Goal: Task Accomplishment & Management: Use online tool/utility

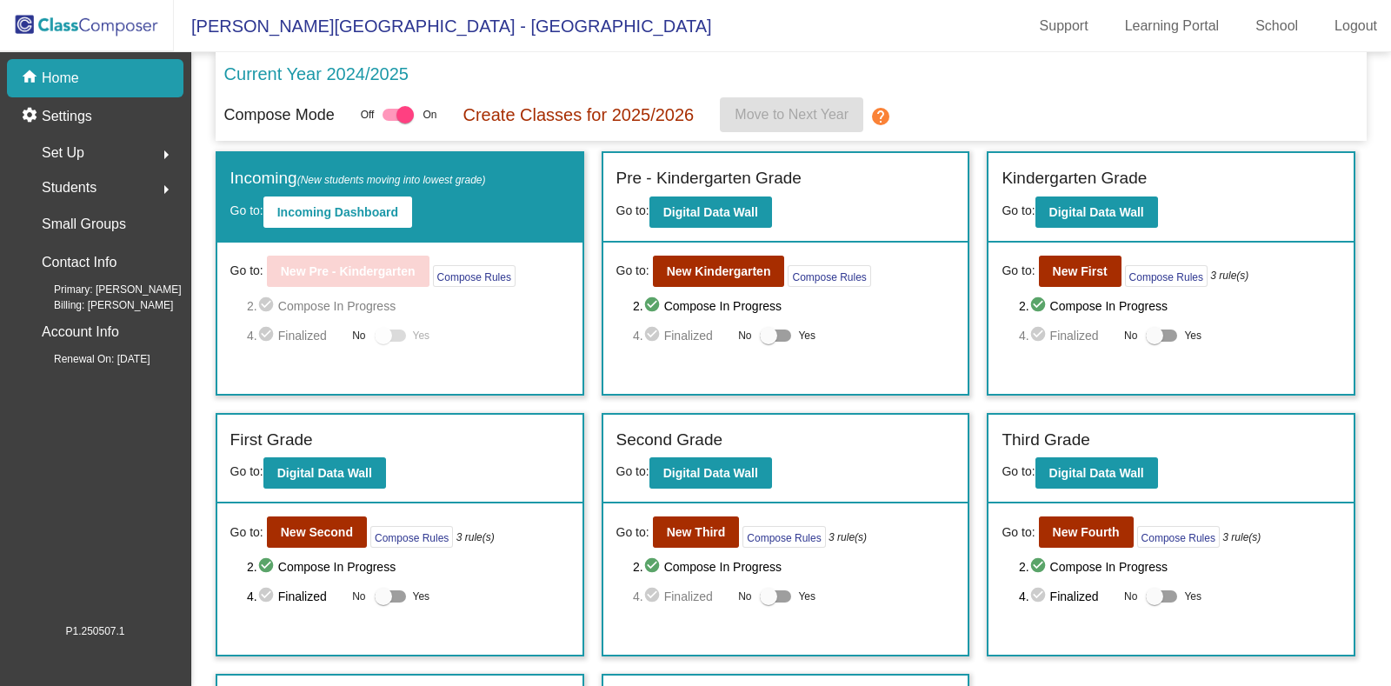
scroll to position [228, 0]
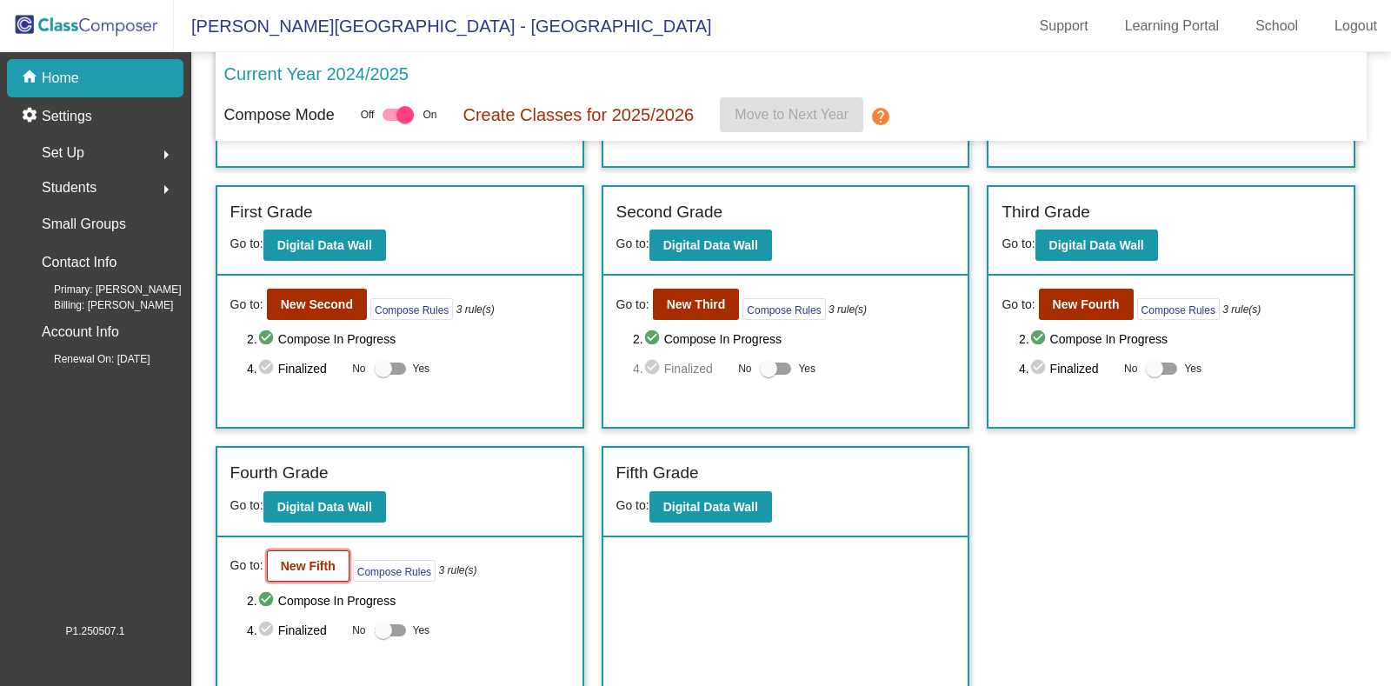
click at [319, 551] on button "New Fifth" at bounding box center [308, 565] width 83 height 31
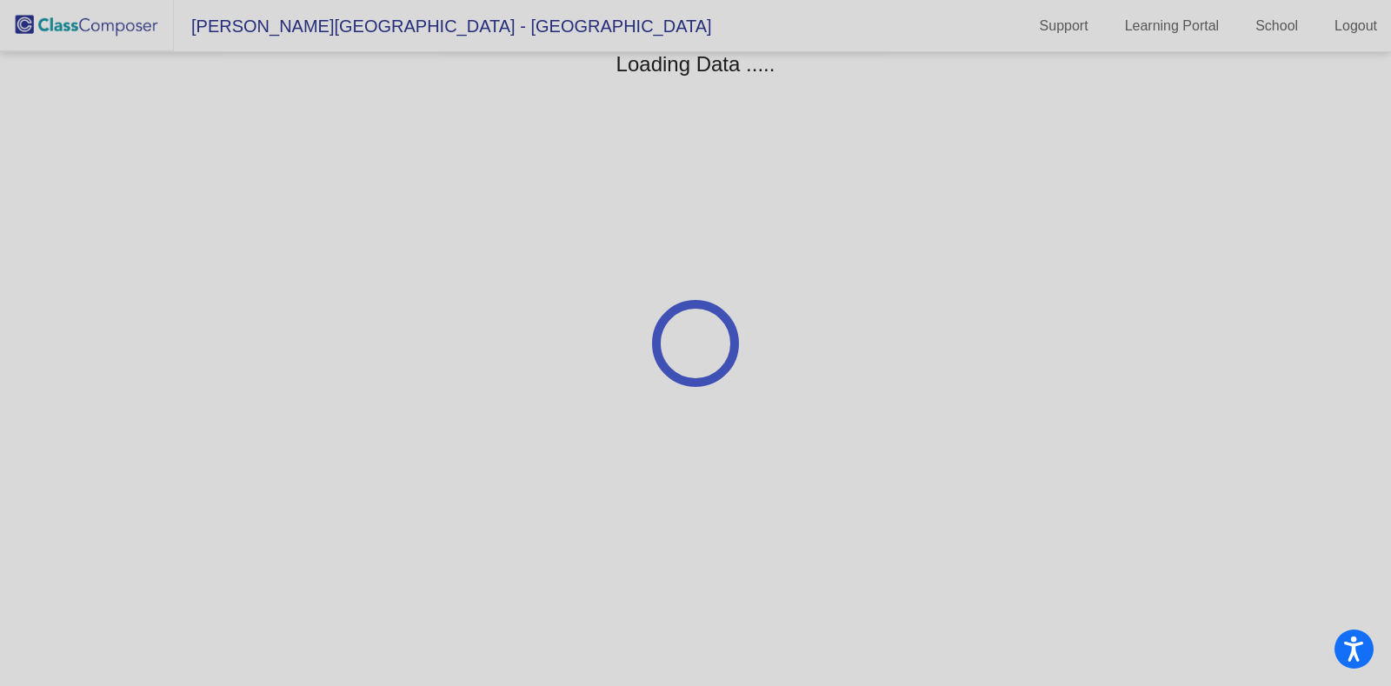
click at [852, 388] on div at bounding box center [695, 343] width 1391 height 686
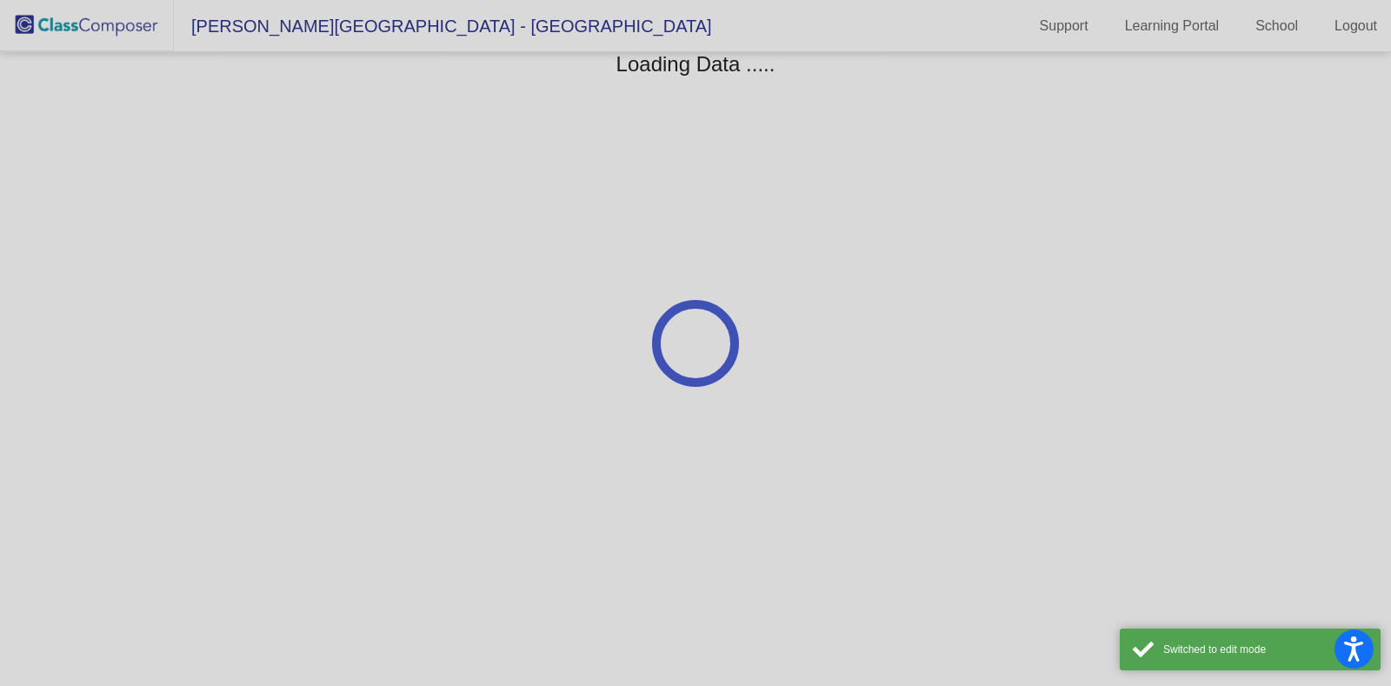
click at [1168, 167] on div at bounding box center [695, 343] width 1391 height 686
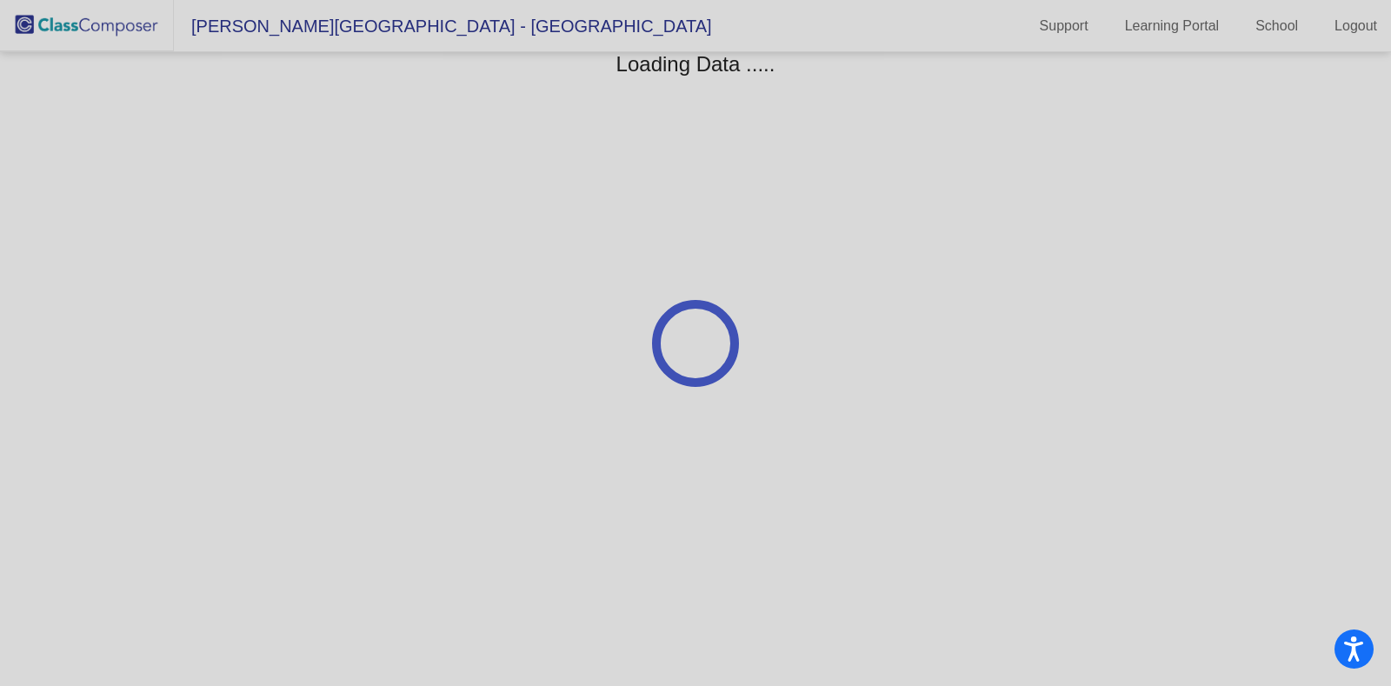
click at [552, 148] on div at bounding box center [695, 343] width 1391 height 686
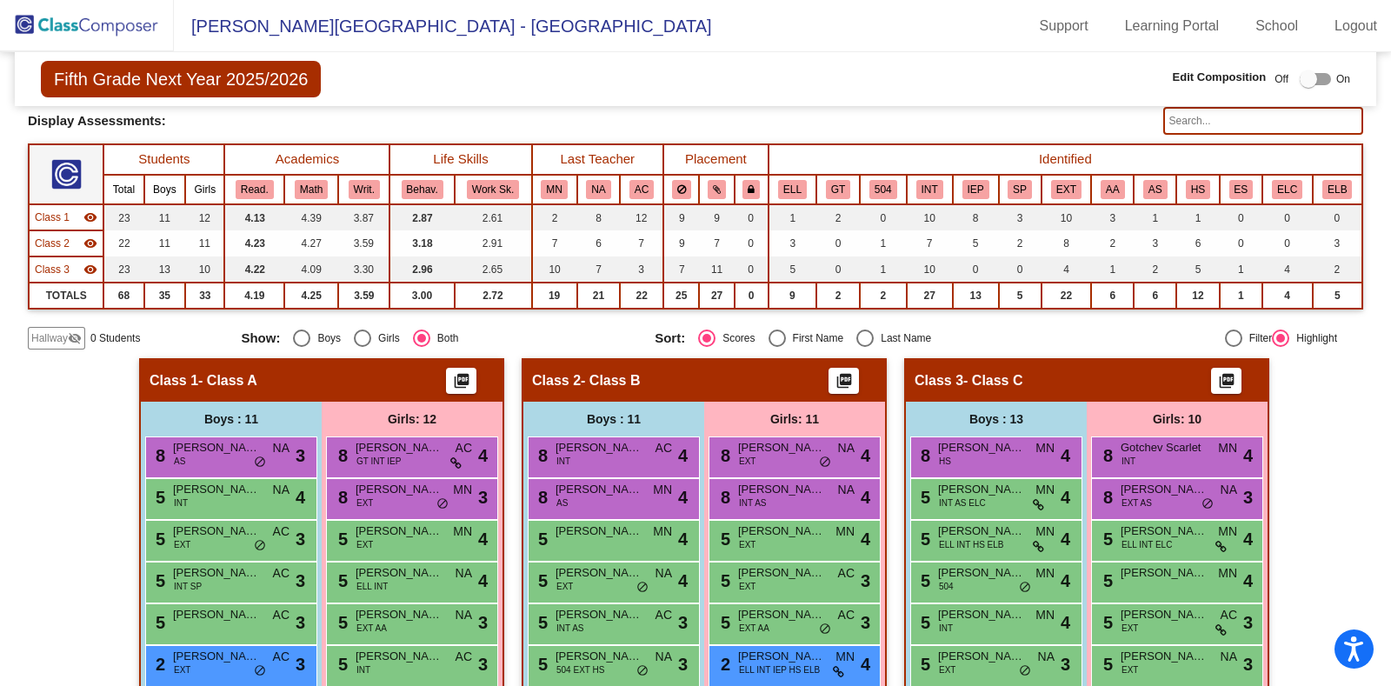
scroll to position [24, 0]
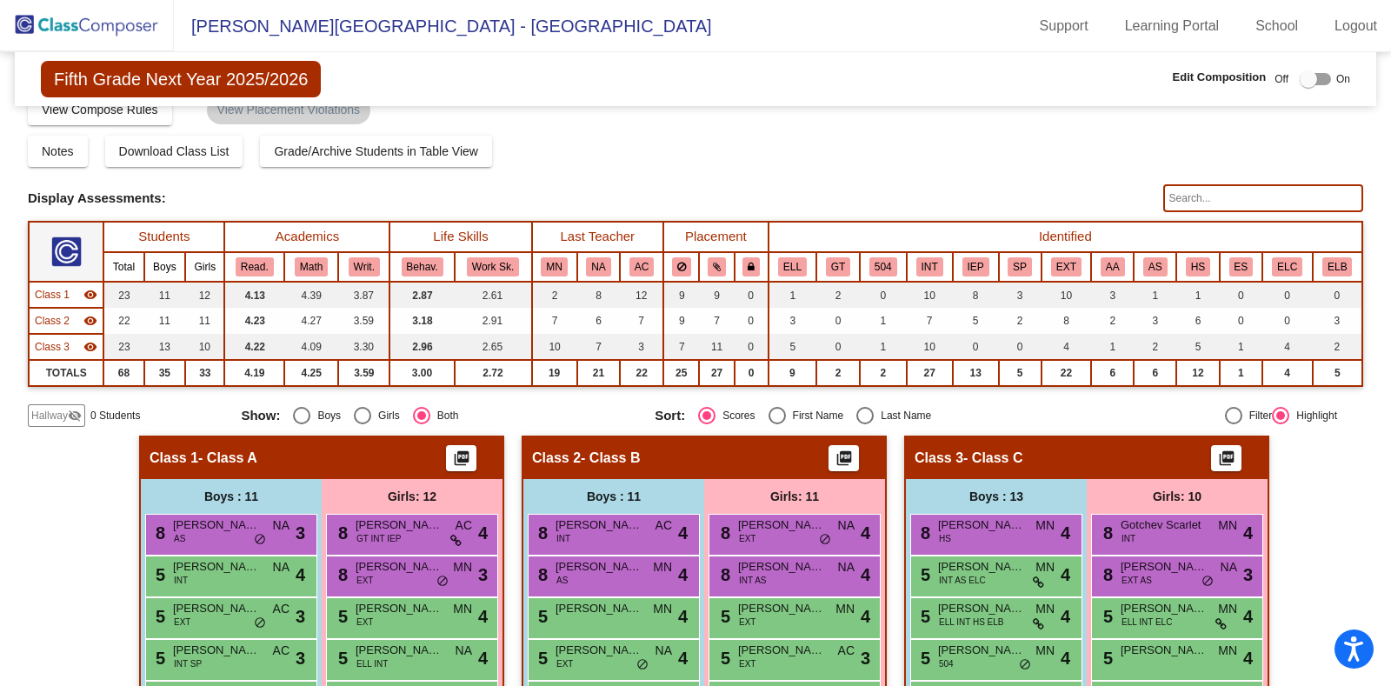
click at [122, 79] on span "Fifth Grade Next Year 2025/2026" at bounding box center [181, 79] width 280 height 37
click at [131, 26] on img at bounding box center [87, 25] width 174 height 51
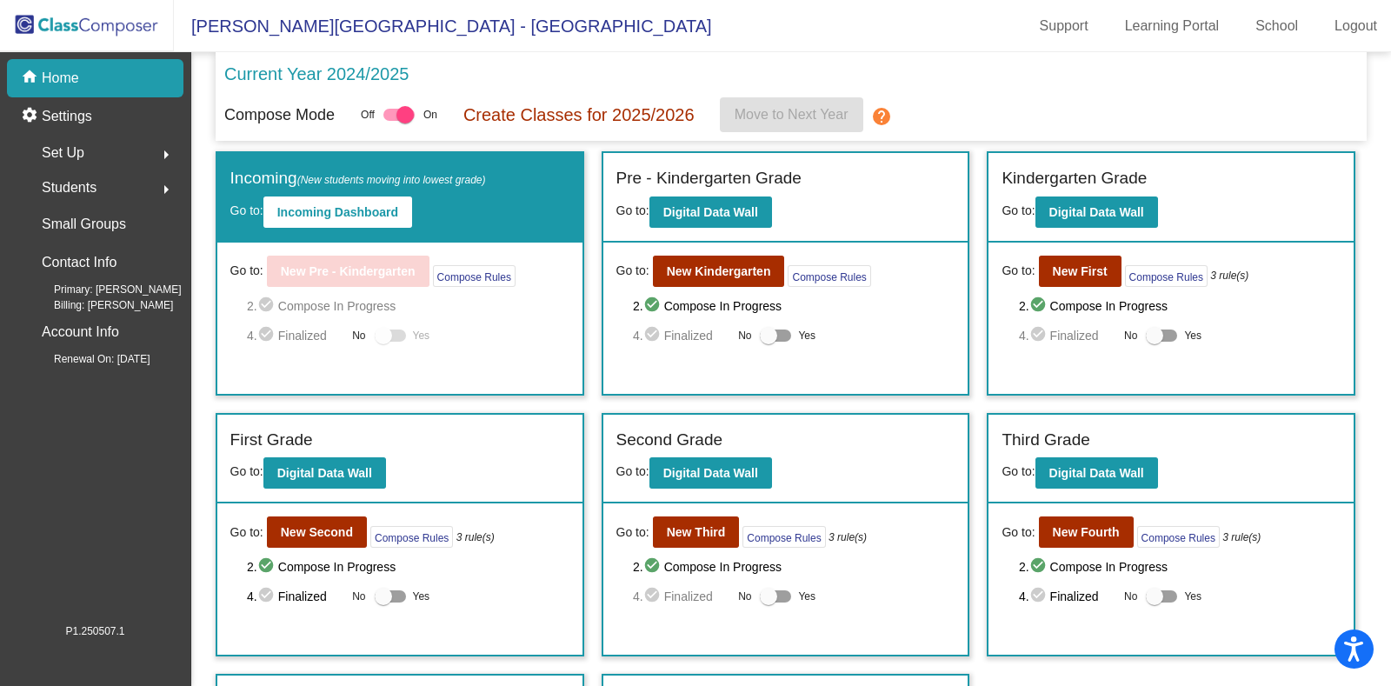
scroll to position [82, 0]
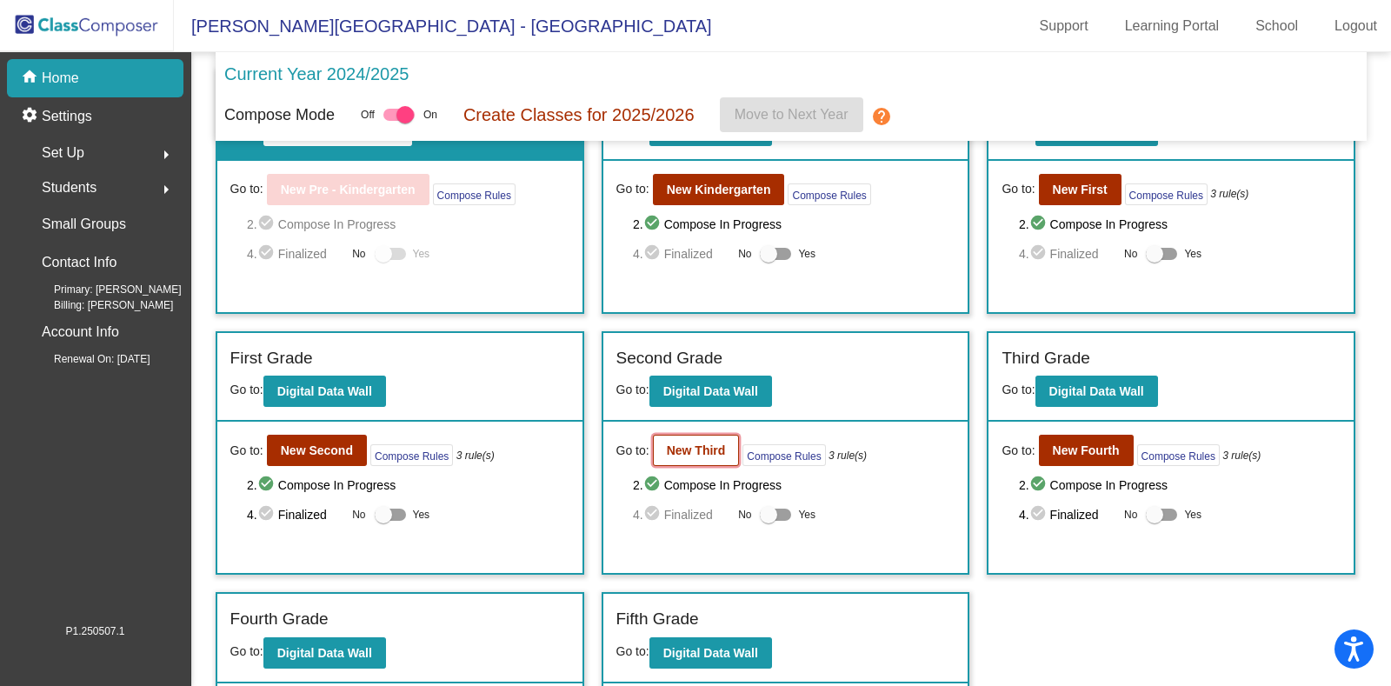
click at [689, 453] on b "New Third" at bounding box center [696, 450] width 59 height 14
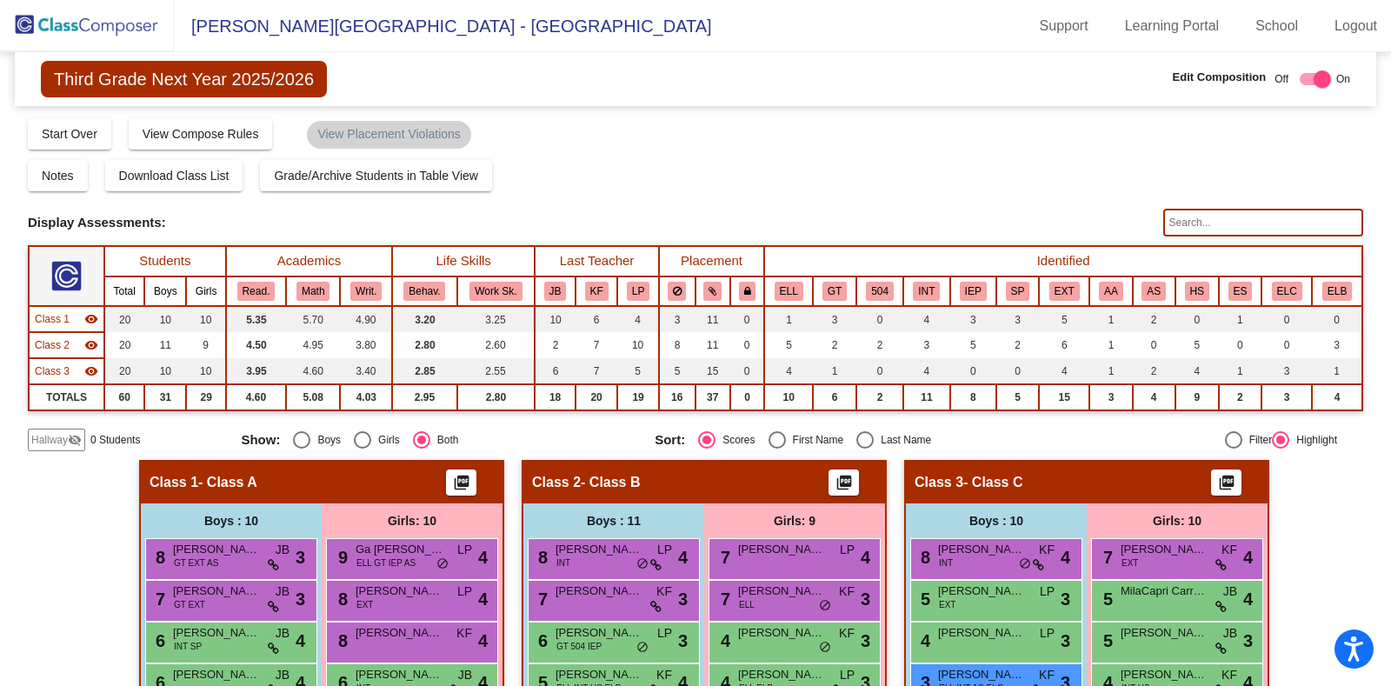
click at [61, 15] on img at bounding box center [87, 25] width 174 height 51
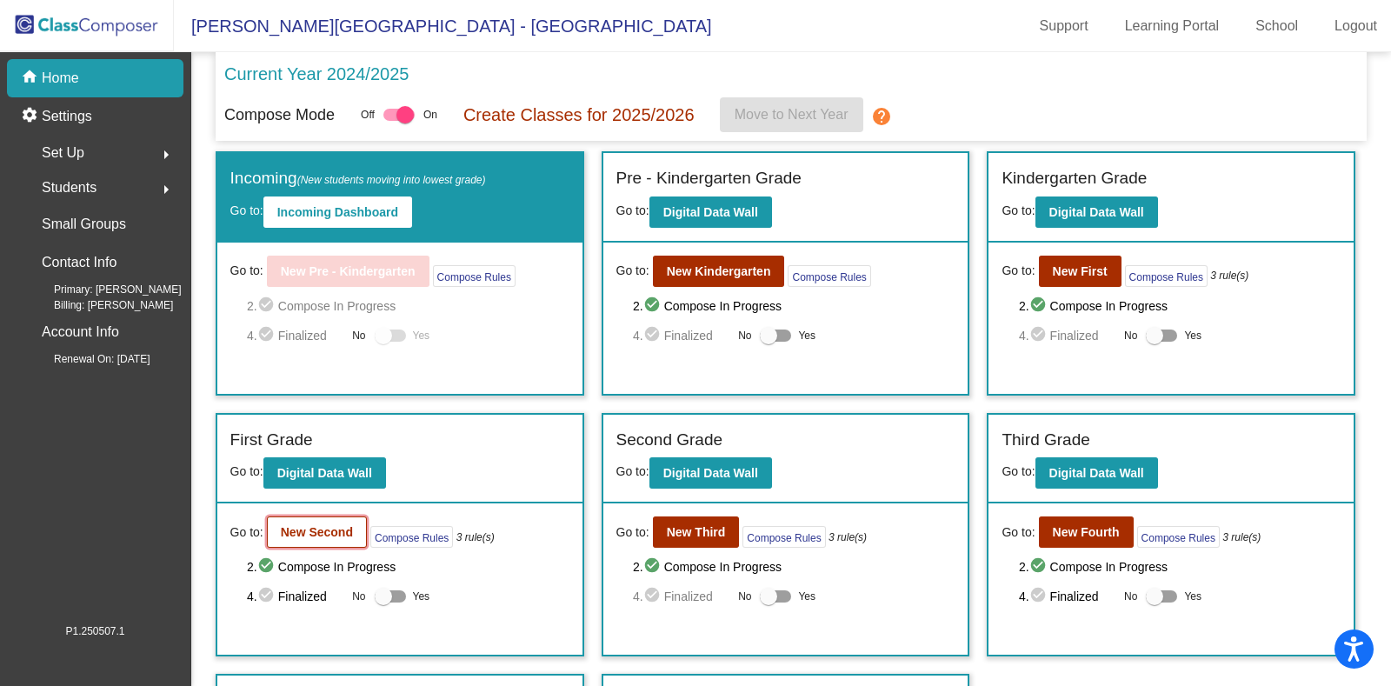
click at [316, 543] on button "New Second" at bounding box center [317, 531] width 100 height 31
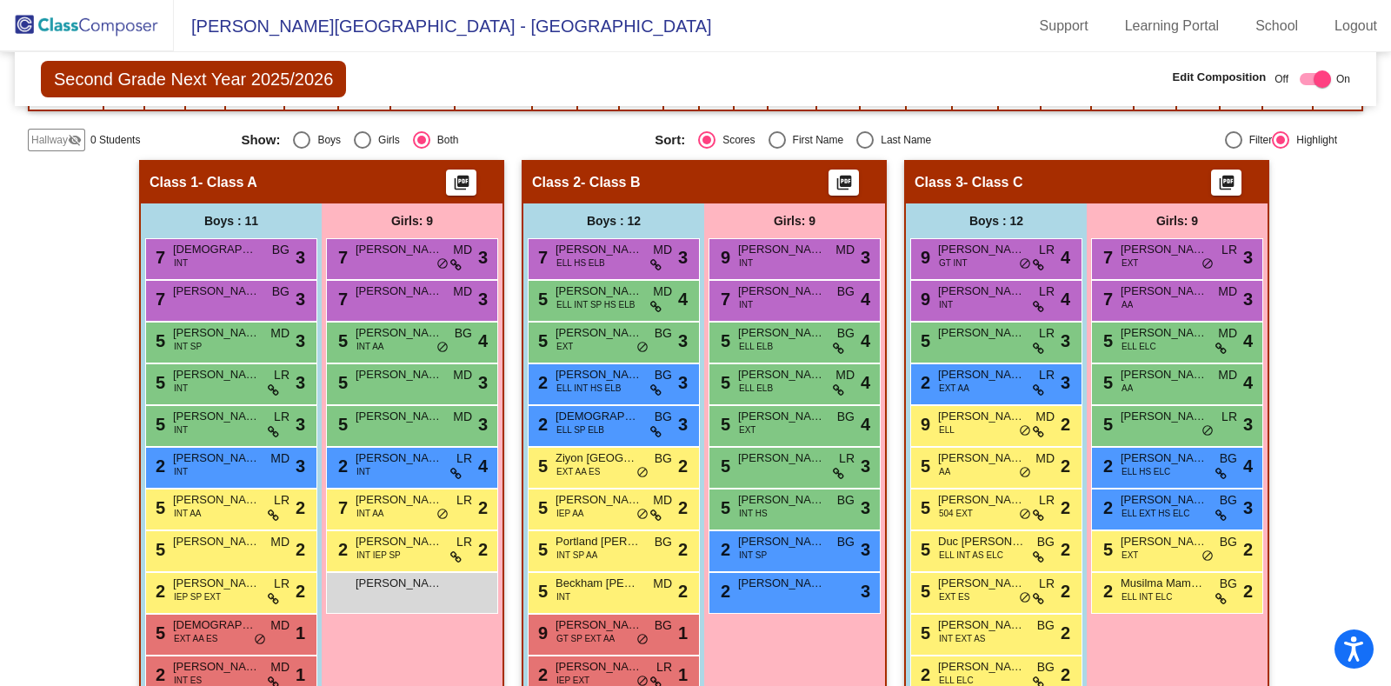
scroll to position [377, 0]
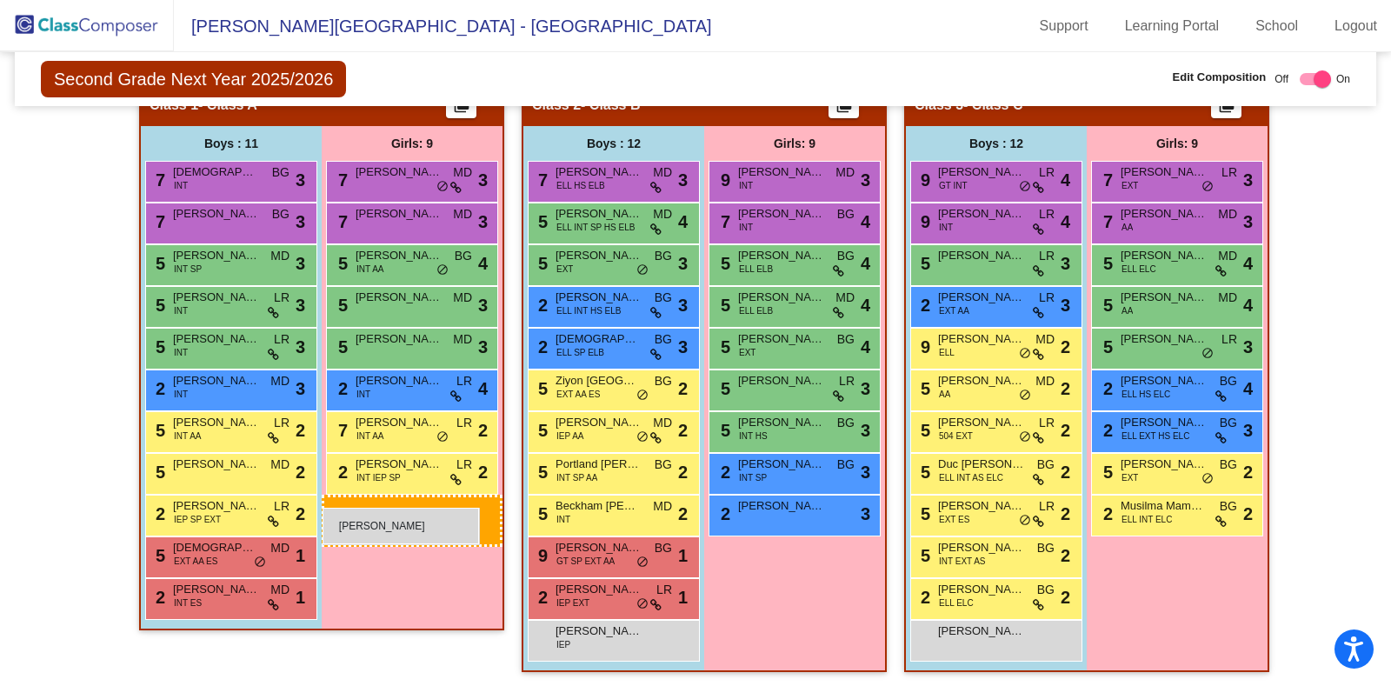
drag, startPoint x: 416, startPoint y: 512, endPoint x: 323, endPoint y: 508, distance: 93.1
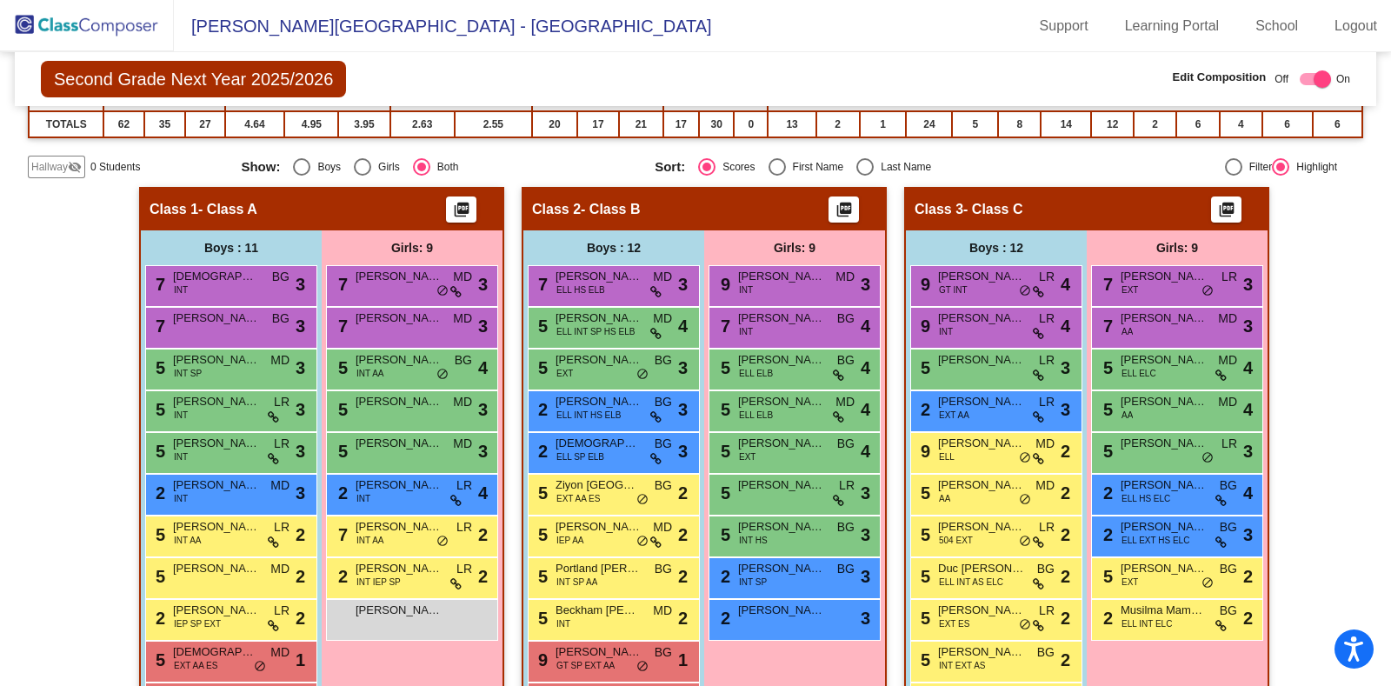
scroll to position [0, 0]
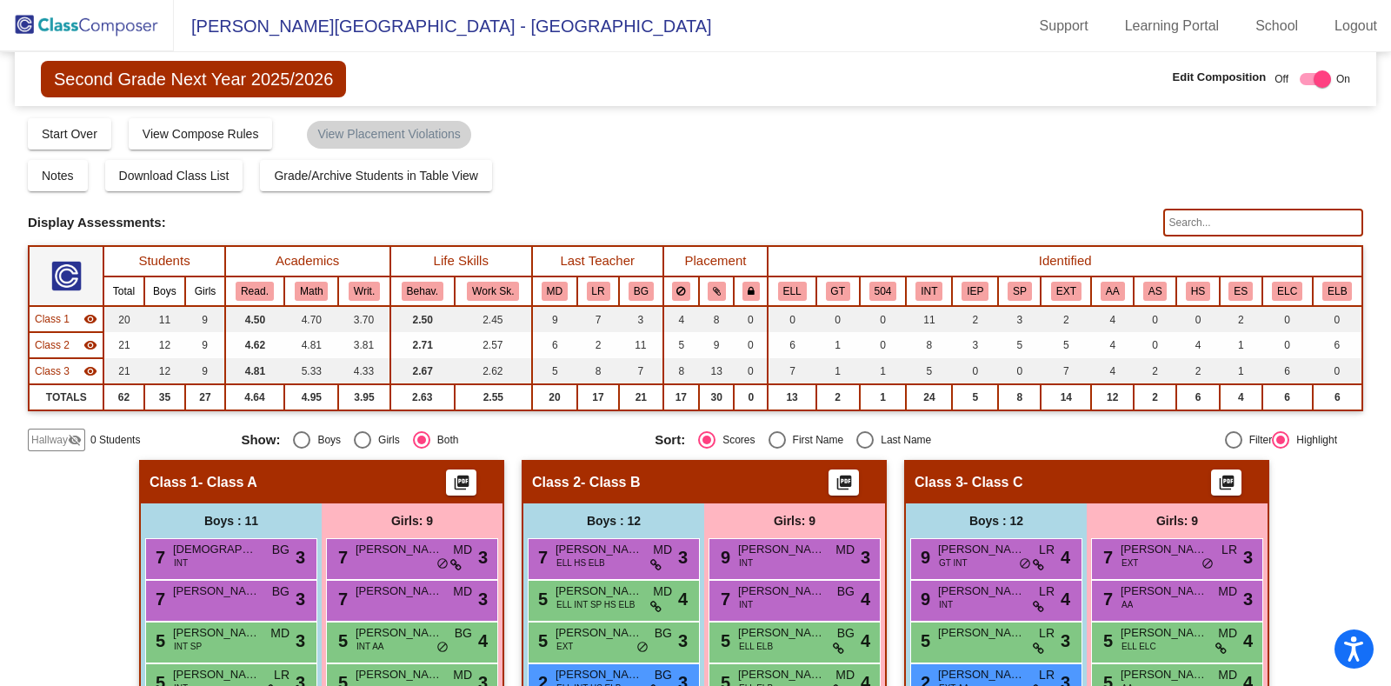
click at [68, 41] on img at bounding box center [87, 25] width 174 height 51
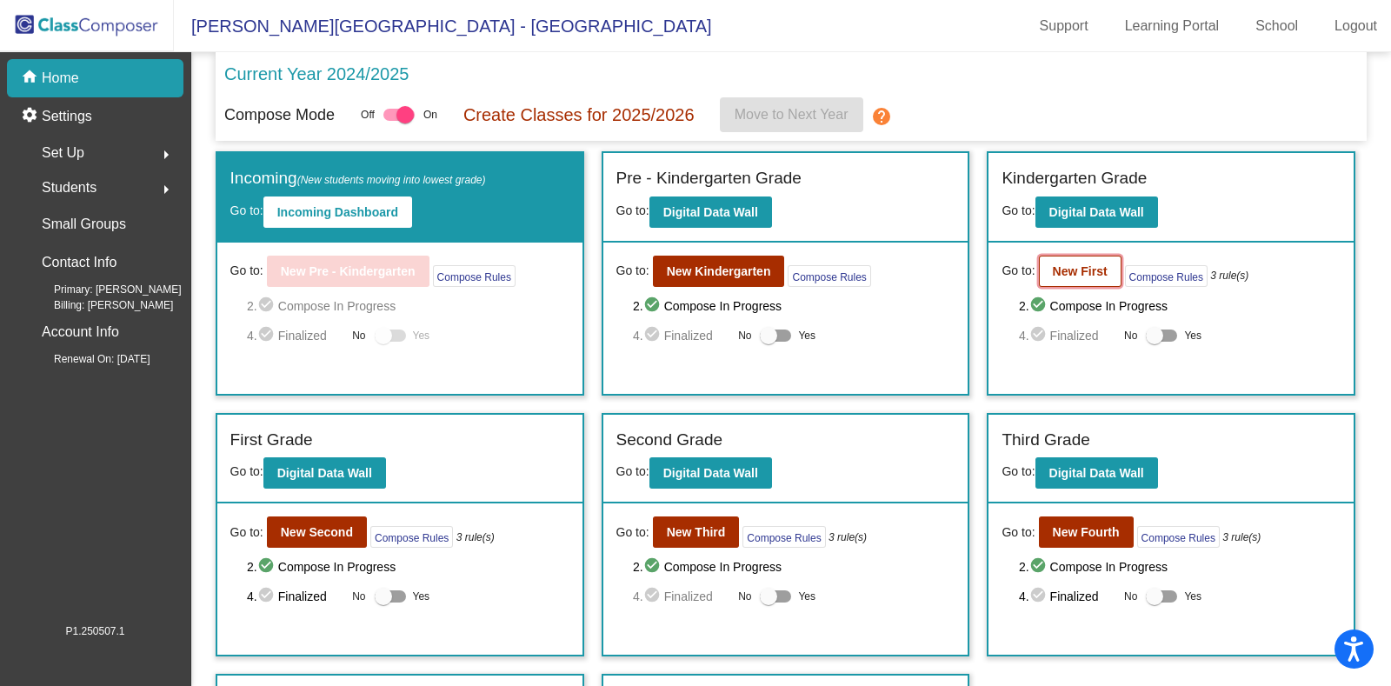
click at [1074, 275] on b "New First" at bounding box center [1080, 271] width 55 height 14
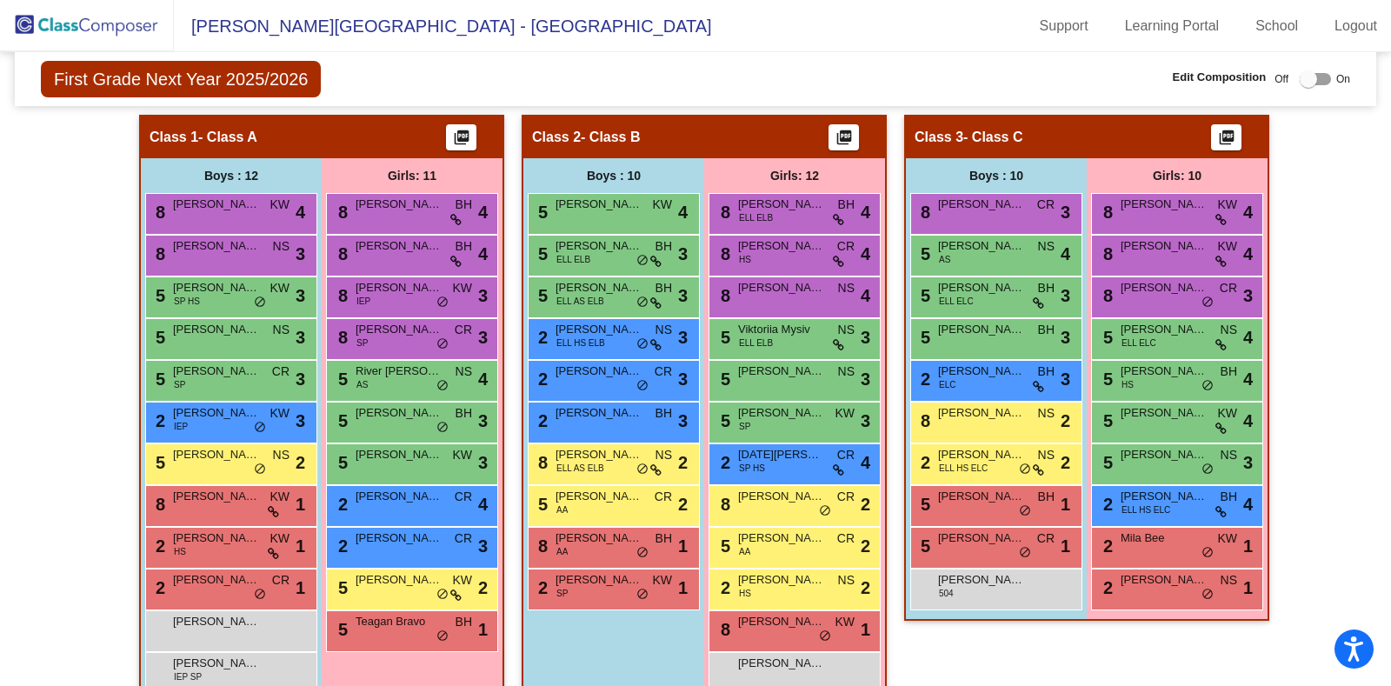
scroll to position [362, 0]
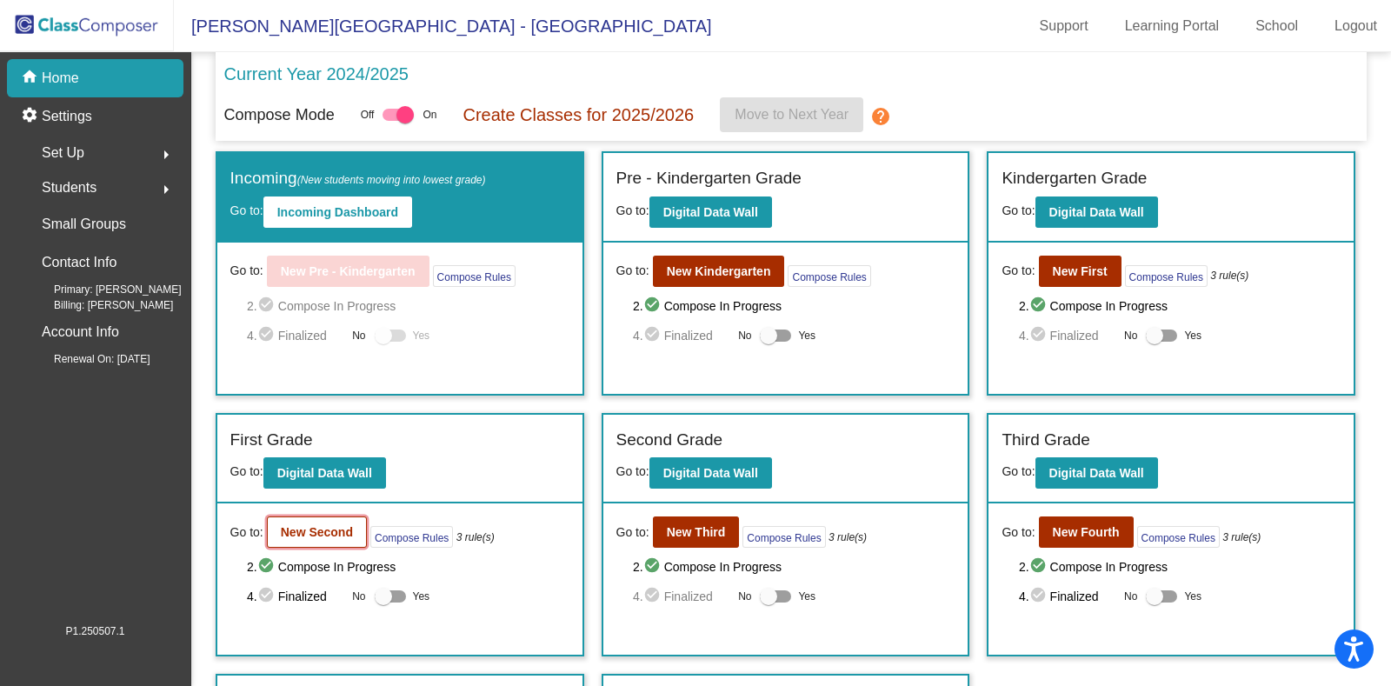
click at [326, 518] on button "New Second" at bounding box center [317, 531] width 100 height 31
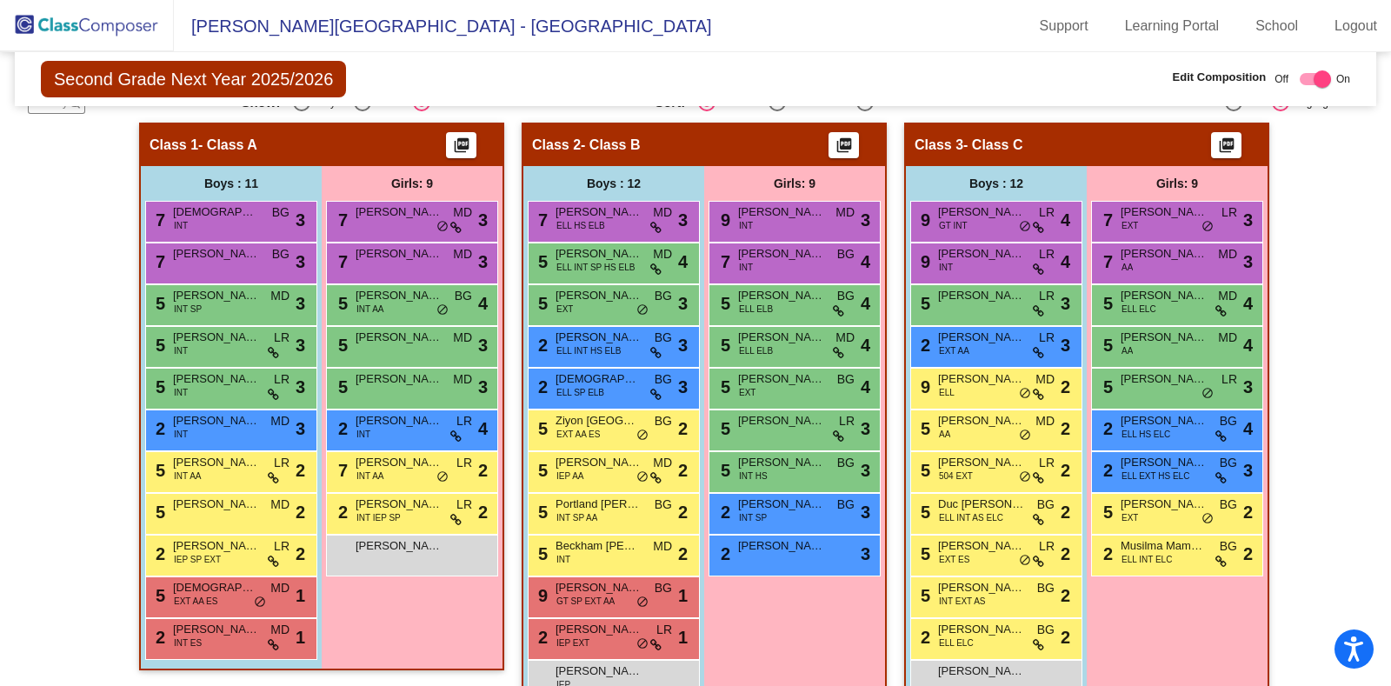
scroll to position [327, 0]
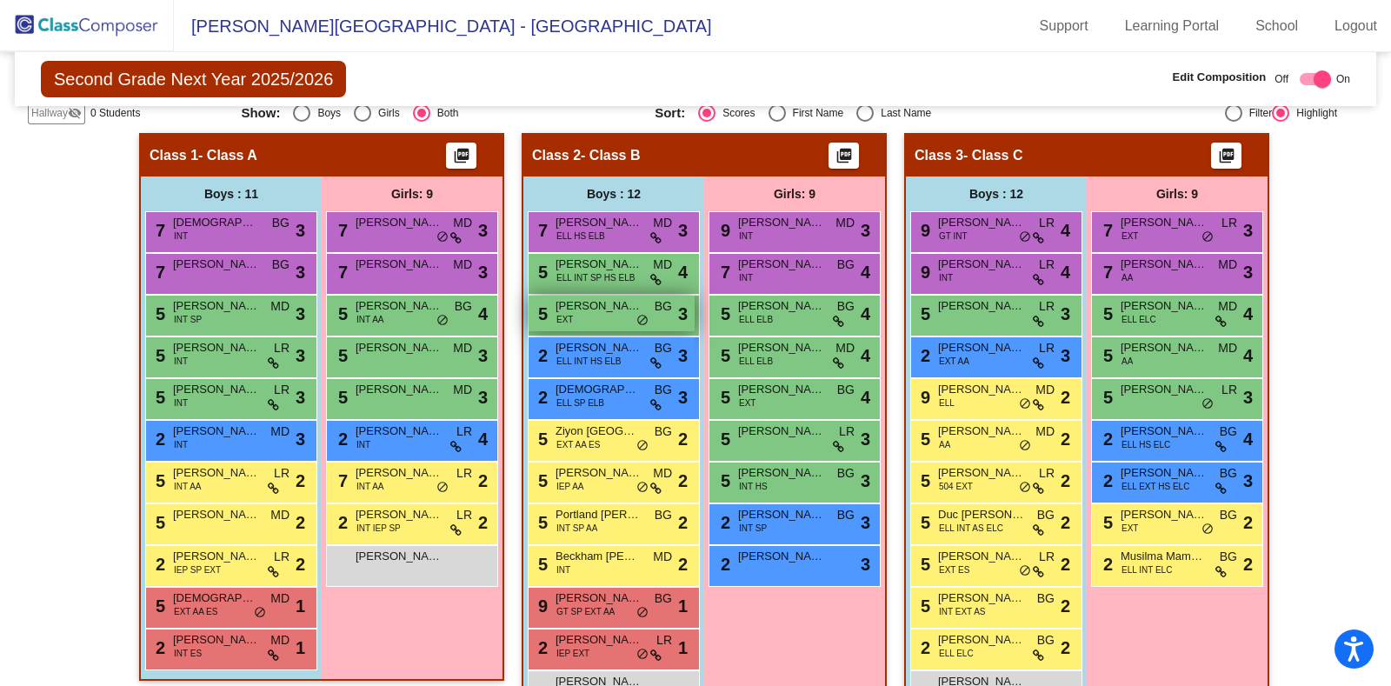
click at [599, 310] on span "Jameson Sobieski" at bounding box center [599, 305] width 87 height 17
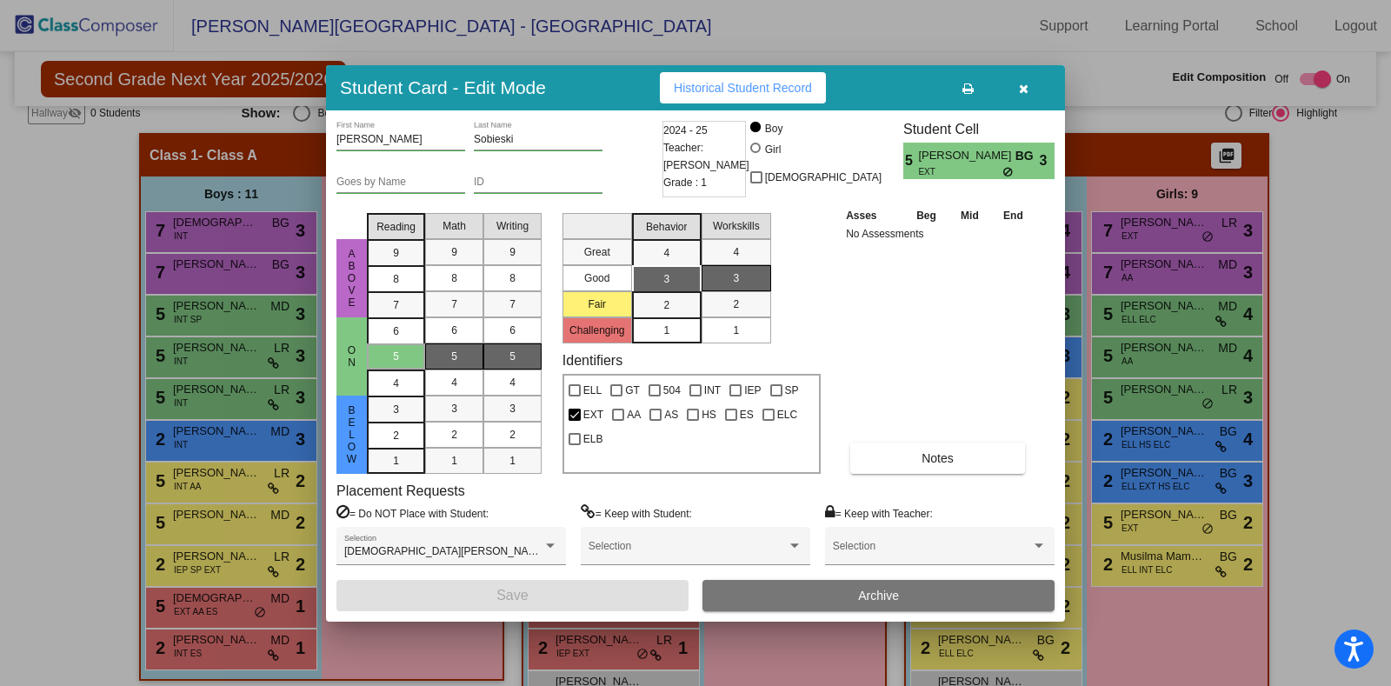
click at [1290, 253] on div at bounding box center [695, 343] width 1391 height 686
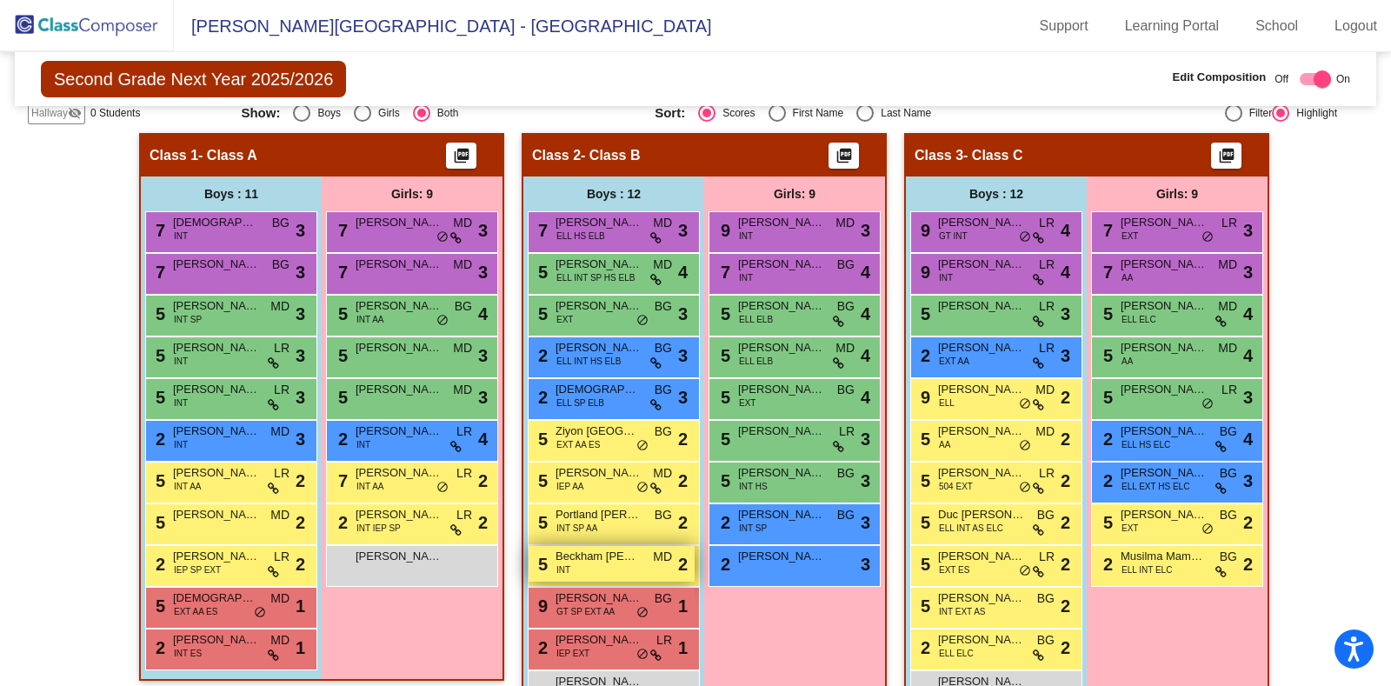
click at [610, 560] on span "Beckham Cardwell" at bounding box center [599, 556] width 87 height 17
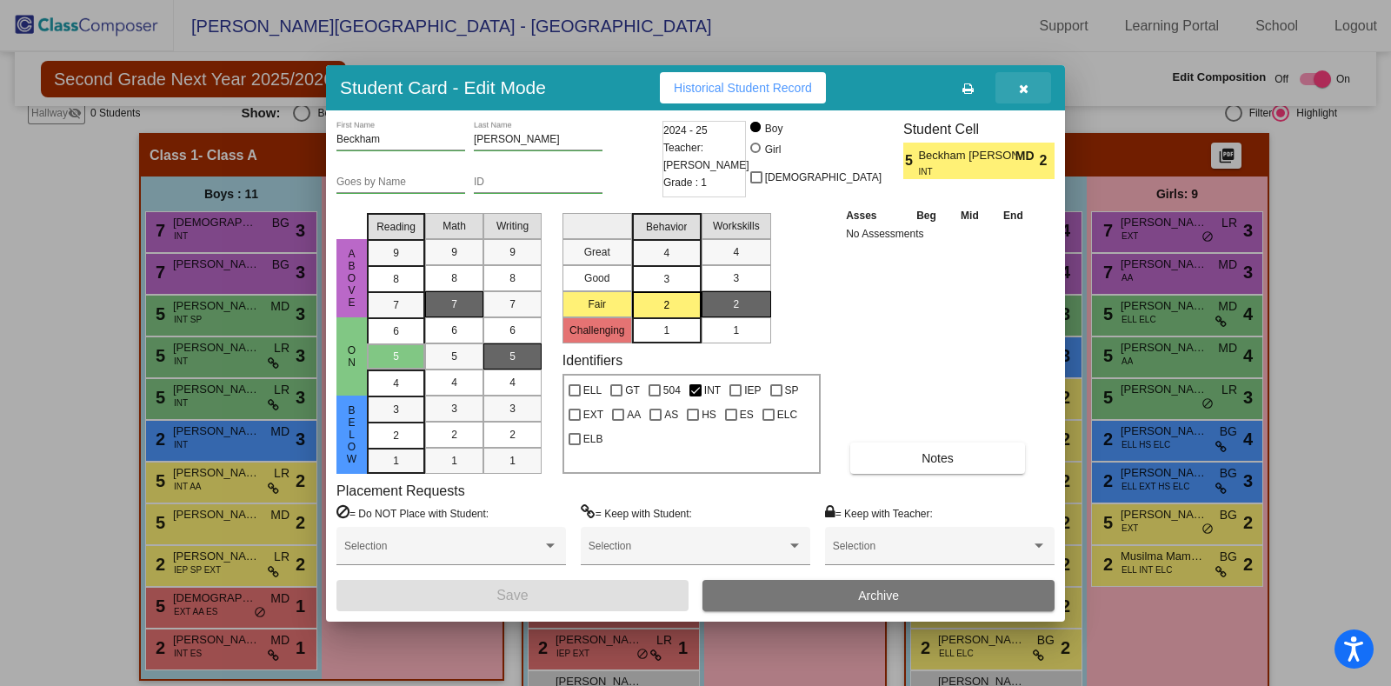
click at [1019, 86] on icon "button" at bounding box center [1024, 89] width 10 height 12
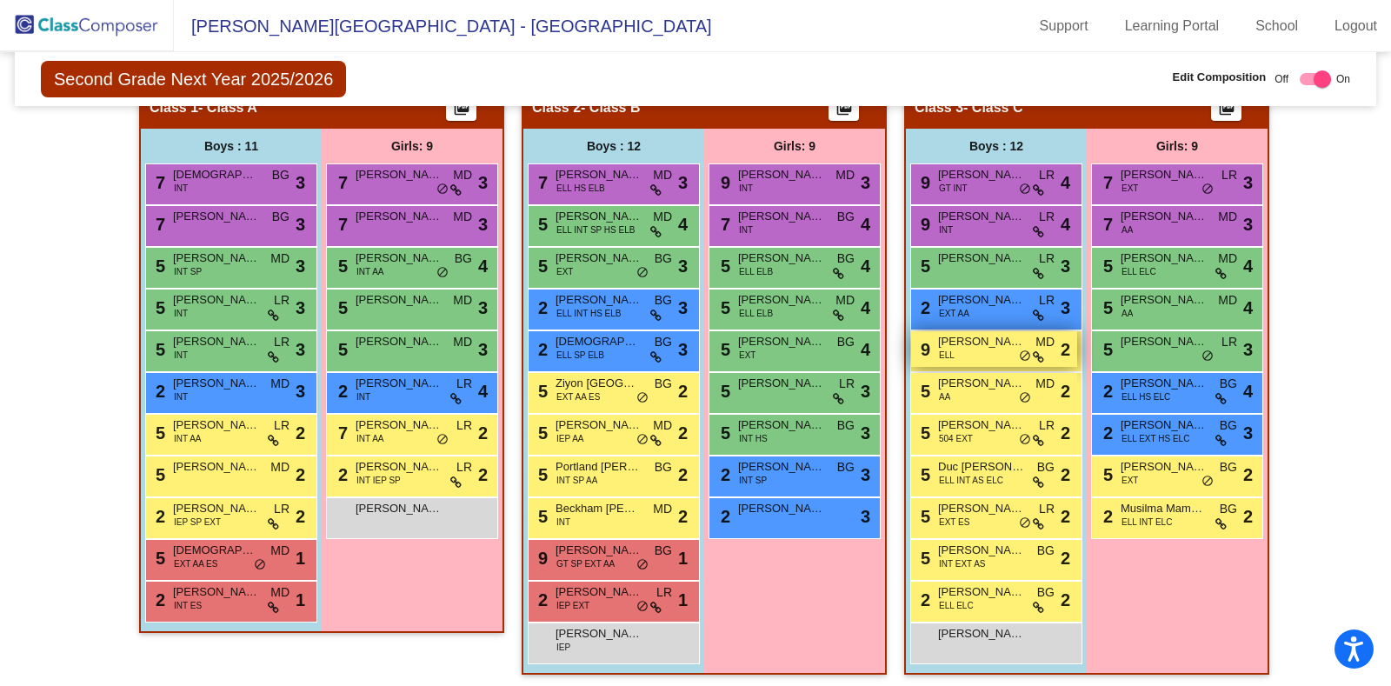
scroll to position [377, 0]
